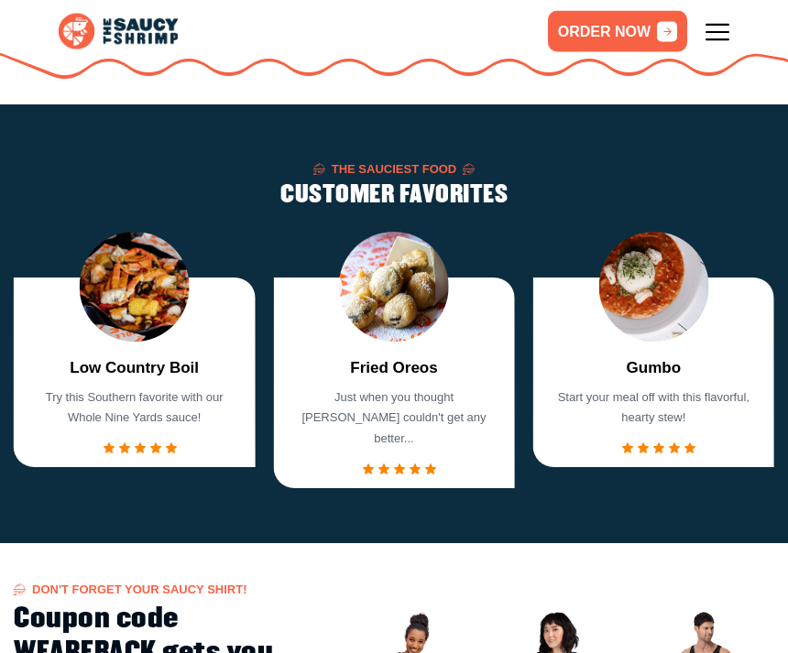
scroll to position [1200, 0]
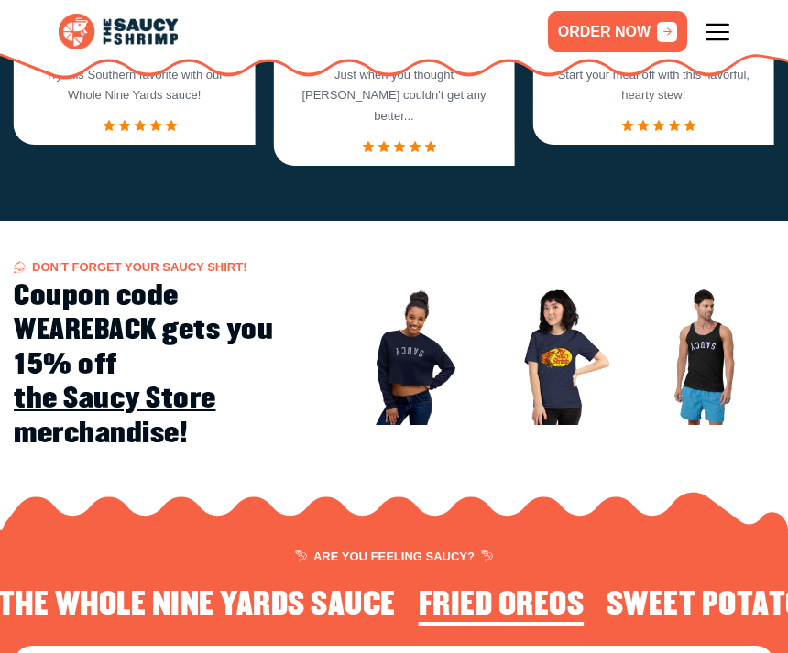
click at [715, 38] on icon at bounding box center [717, 32] width 24 height 24
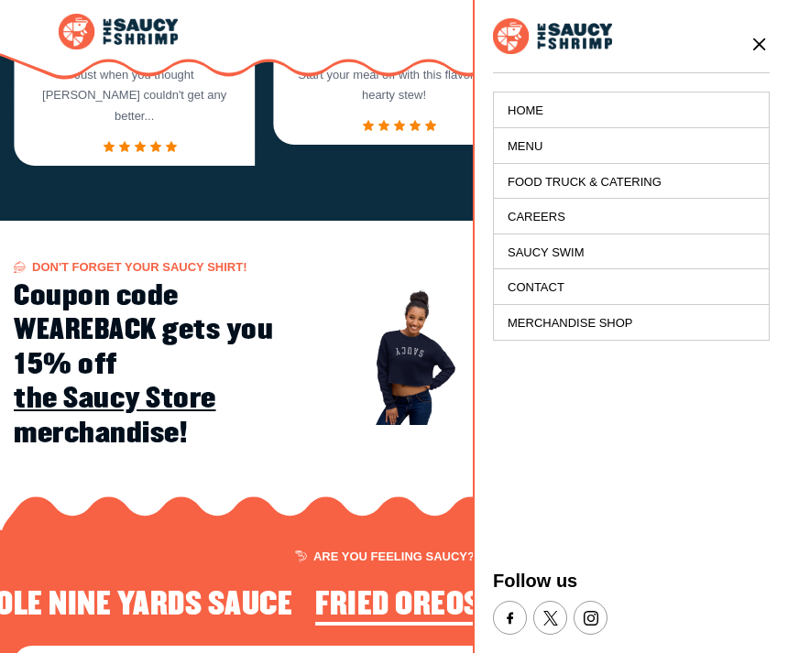
click at [582, 153] on link "Menu" at bounding box center [631, 146] width 275 height 36
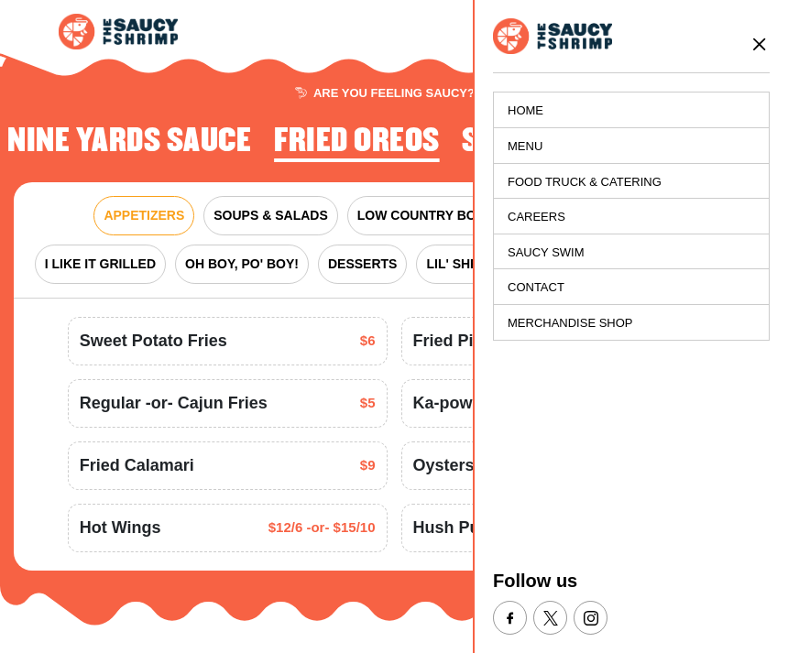
scroll to position [1723, 0]
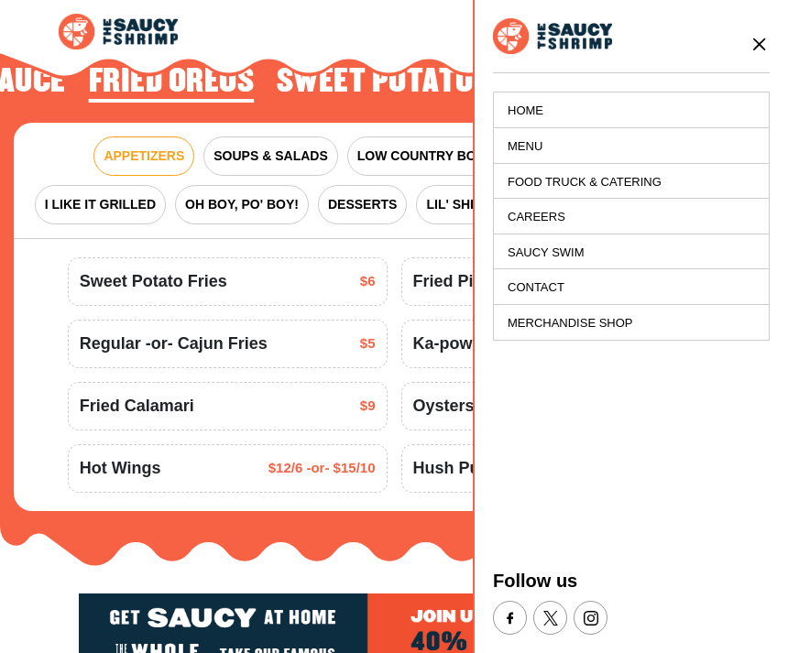
click at [767, 49] on icon at bounding box center [759, 44] width 20 height 20
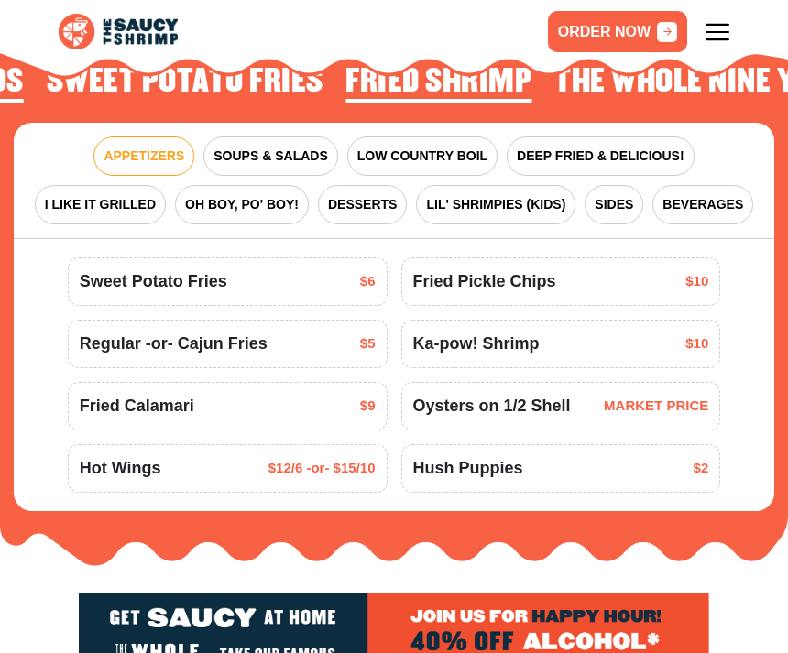
click at [640, 33] on link "ORDER NOW" at bounding box center [617, 31] width 139 height 41
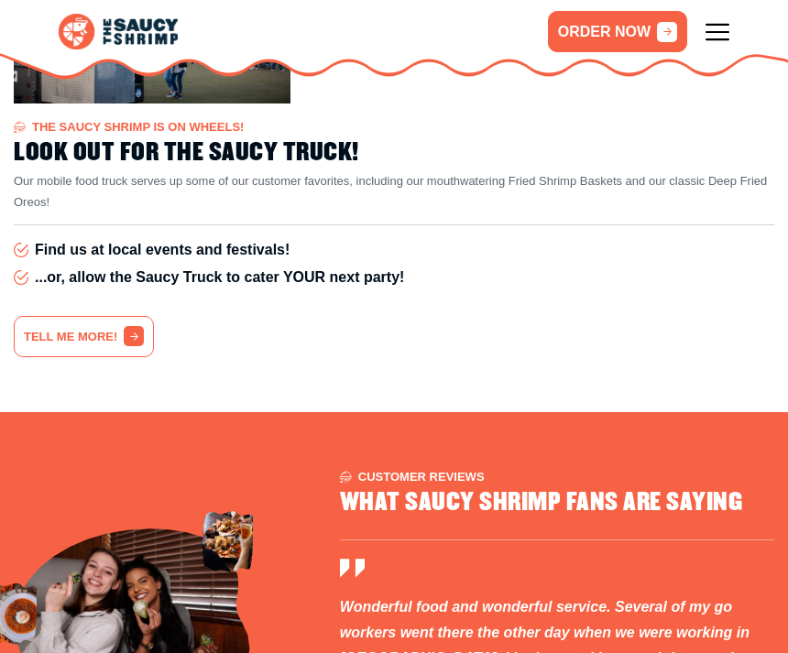
scroll to position [3428, 0]
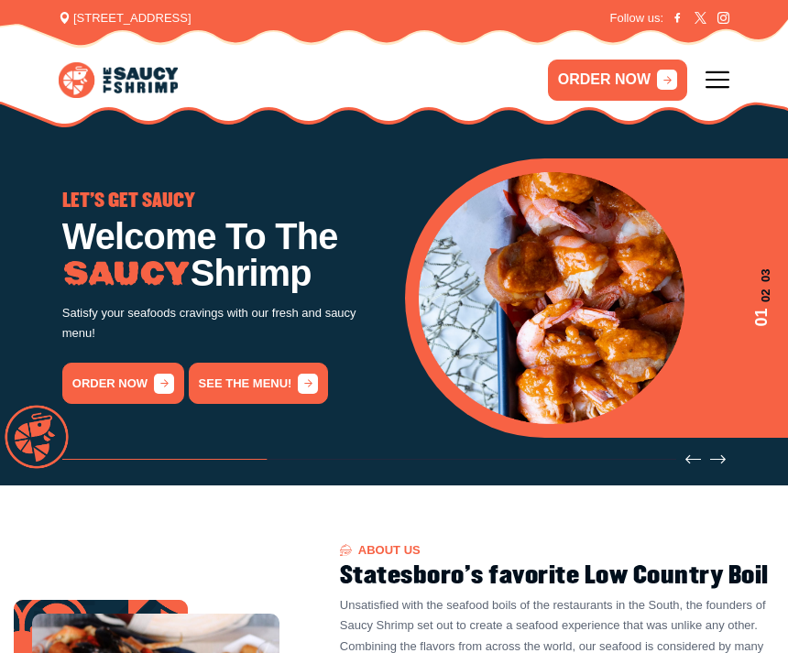
click at [638, 91] on link "ORDER NOW" at bounding box center [617, 80] width 139 height 41
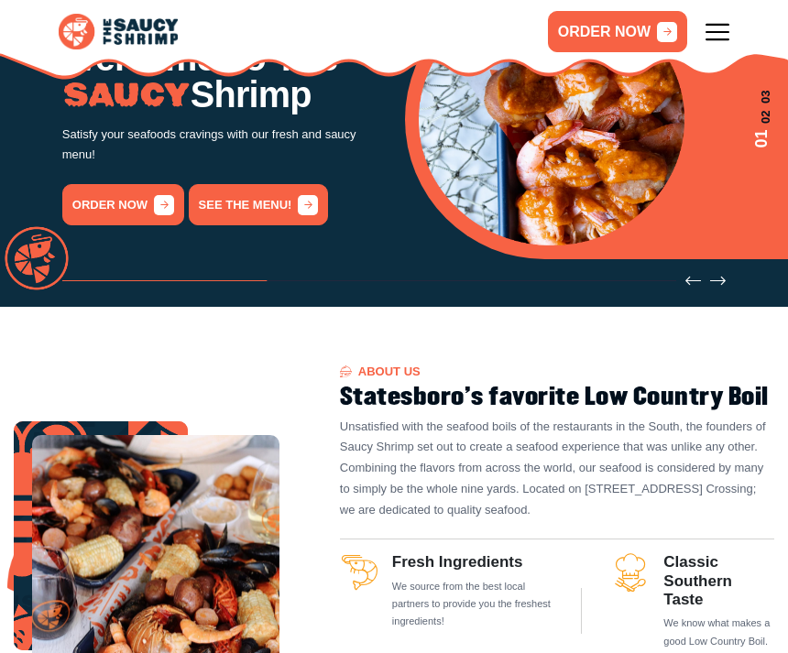
scroll to position [74, 0]
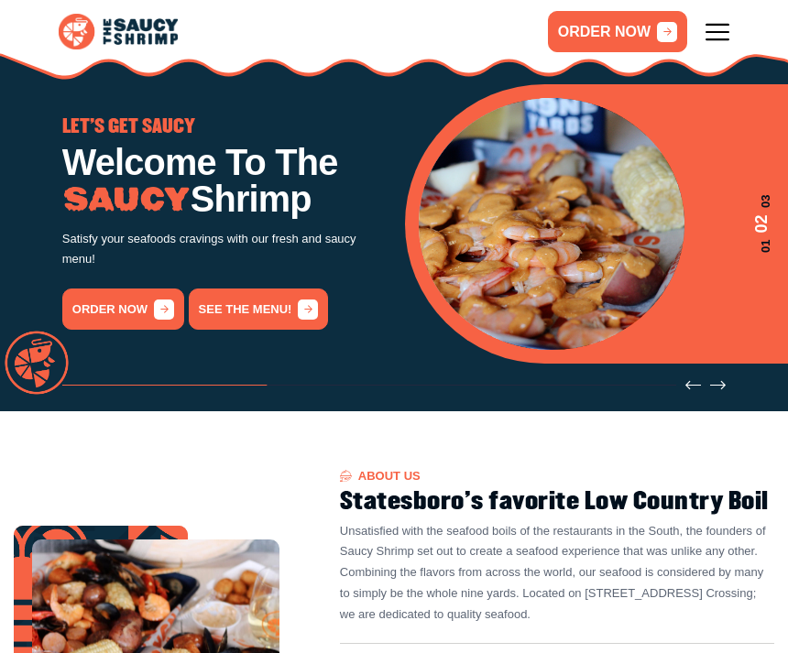
click at [304, 306] on icon "1 / 3" at bounding box center [308, 309] width 20 height 20
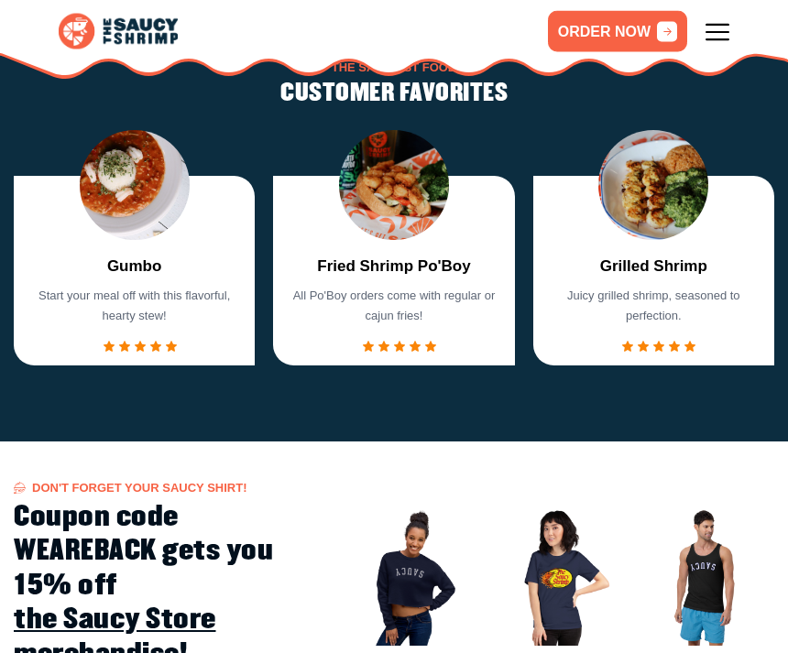
scroll to position [923, 0]
